Goal: Check status

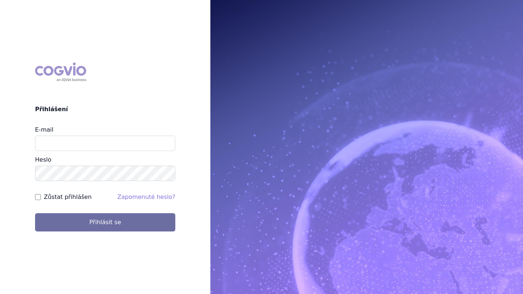
type input "slavomir.smolko@alk.net"
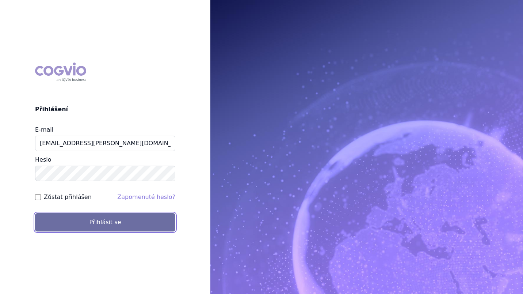
click at [106, 224] on button "Přihlásit se" at bounding box center [105, 222] width 140 height 18
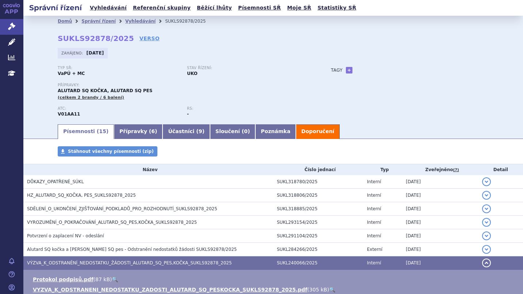
scroll to position [193, 0]
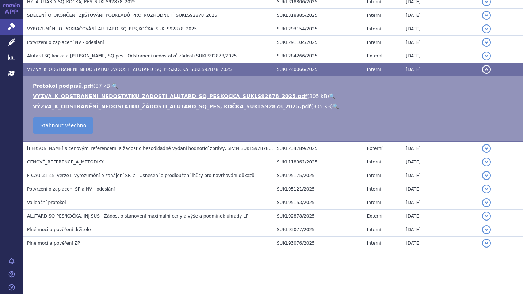
click at [482, 68] on button "detail" at bounding box center [486, 69] width 9 height 9
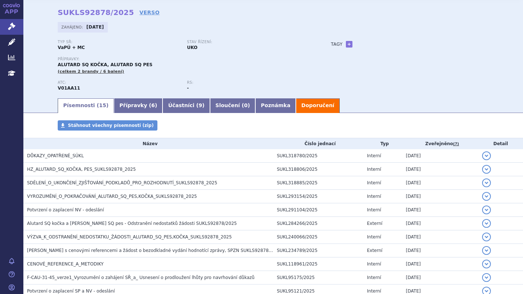
scroll to position [12, 0]
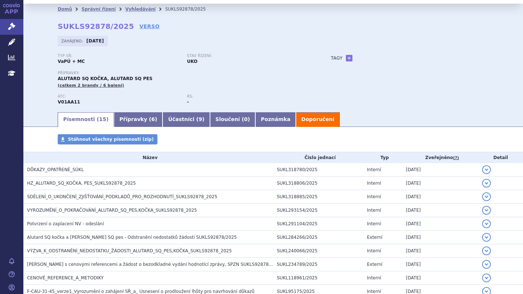
click at [140, 27] on link "VERSO" at bounding box center [150, 26] width 20 height 7
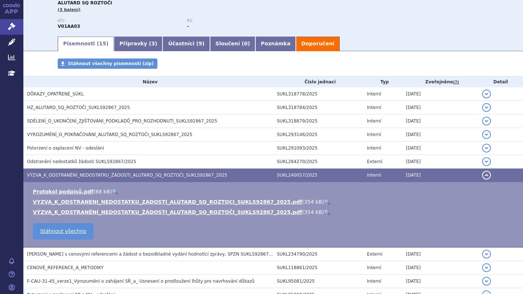
scroll to position [87, 0]
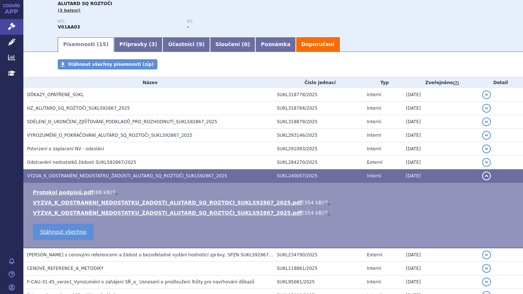
click at [482, 176] on button "detail" at bounding box center [486, 175] width 9 height 9
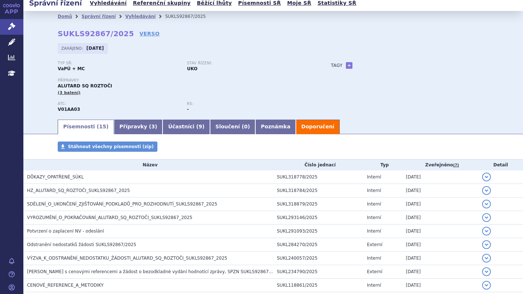
scroll to position [1, 0]
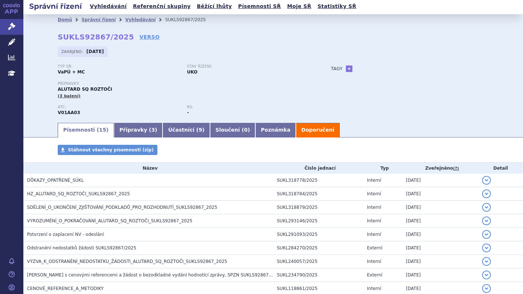
click at [140, 38] on link "VERSO" at bounding box center [150, 36] width 20 height 7
